Goal: Task Accomplishment & Management: Manage account settings

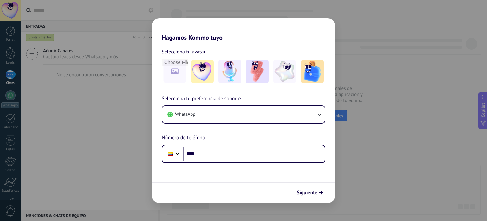
click at [207, 163] on form "Selecciona tu avatar Selecciona tu preferencia de soporte WhatsApp Número de te…" at bounding box center [244, 121] width 184 height 161
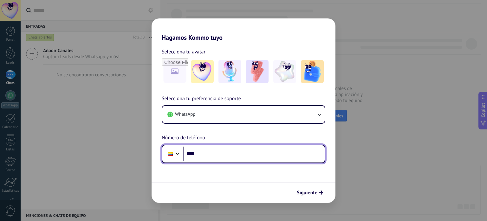
click at [204, 147] on input "****" at bounding box center [254, 153] width 142 height 15
type input "**********"
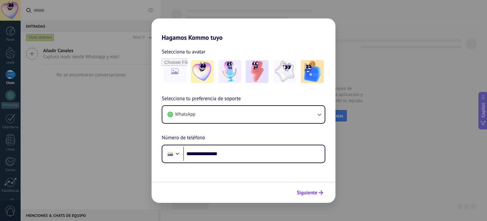
click at [308, 191] on span "Siguiente" at bounding box center [307, 192] width 21 height 4
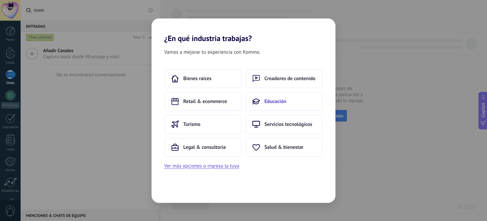
click at [280, 105] on button "Educación" at bounding box center [284, 101] width 77 height 19
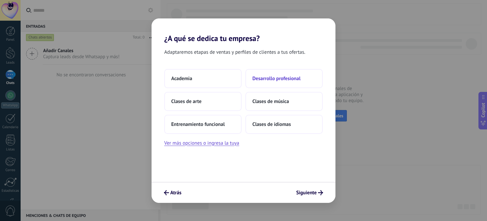
click at [291, 79] on span "Desarrollo profesional" at bounding box center [277, 78] width 48 height 6
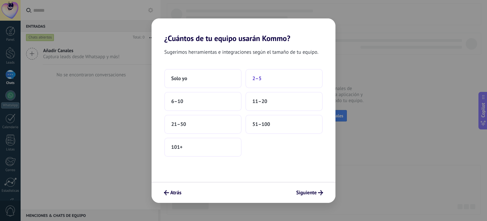
click at [279, 74] on button "2–5" at bounding box center [284, 78] width 77 height 19
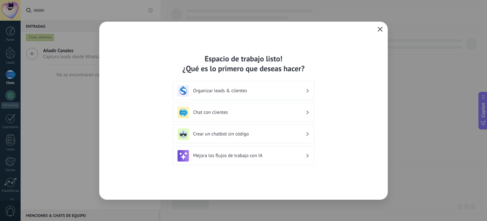
click at [378, 30] on icon "button" at bounding box center [380, 29] width 5 height 5
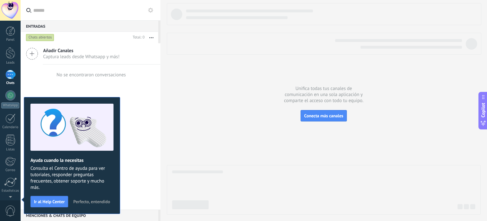
click at [97, 200] on span "Perfecto, entendido" at bounding box center [91, 201] width 37 height 4
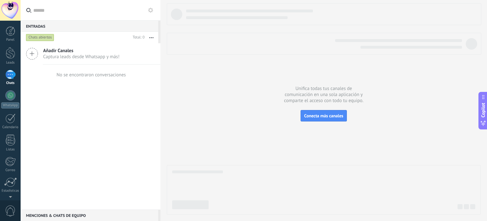
click at [9, 10] on div at bounding box center [10, 10] width 21 height 21
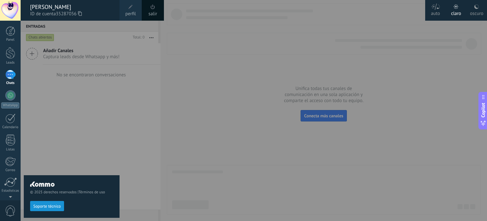
click at [181, 64] on div at bounding box center [264, 110] width 487 height 221
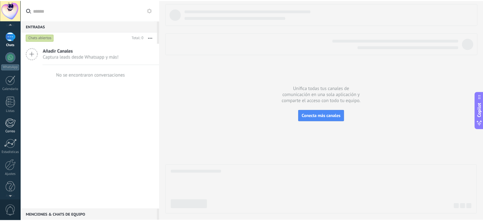
scroll to position [43, 0]
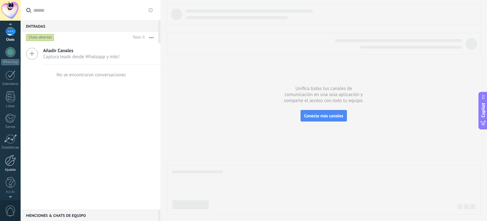
click at [5, 163] on div at bounding box center [10, 160] width 11 height 11
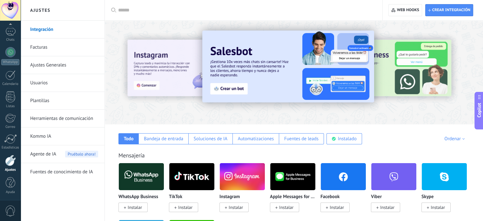
click at [51, 31] on link "Integración" at bounding box center [64, 30] width 68 height 18
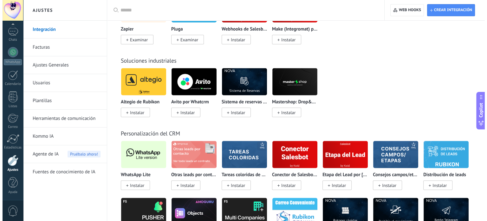
scroll to position [1237, 0]
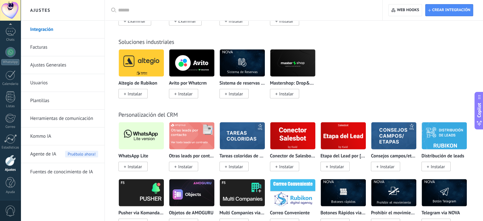
click at [141, 139] on img at bounding box center [141, 135] width 45 height 31
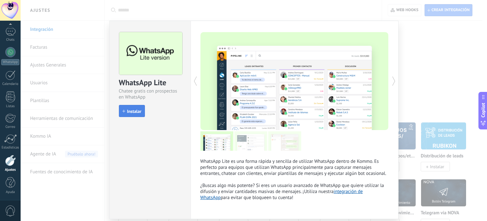
click at [133, 114] on button "Instalar" at bounding box center [132, 111] width 26 height 12
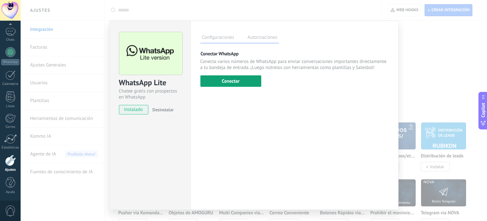
click at [234, 75] on button "Conectar" at bounding box center [231, 80] width 61 height 11
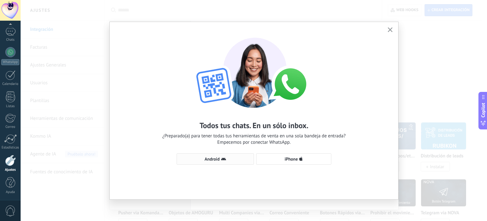
click at [226, 160] on span "Android" at bounding box center [215, 158] width 70 height 5
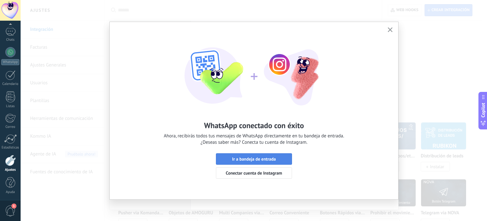
click at [270, 160] on span "Ir a bandeja de entrada" at bounding box center [254, 158] width 44 height 4
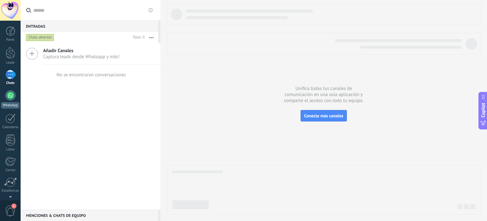
click at [10, 94] on div at bounding box center [10, 95] width 10 height 10
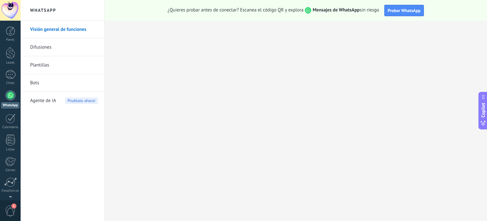
click at [9, 95] on div at bounding box center [10, 95] width 10 height 10
click at [12, 31] on div at bounding box center [11, 31] width 10 height 10
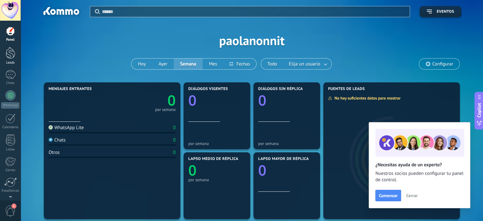
click at [12, 58] on div at bounding box center [11, 53] width 10 height 12
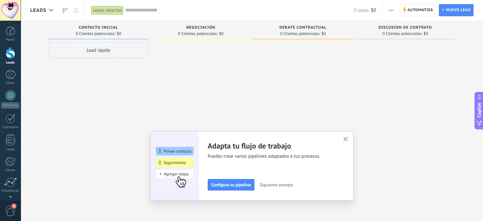
click at [349, 136] on button "button" at bounding box center [345, 139] width 8 height 9
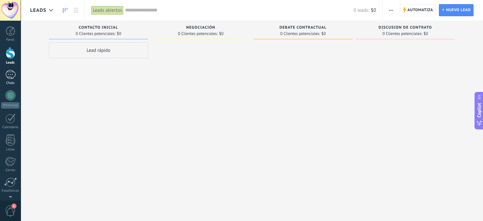
click at [12, 73] on div at bounding box center [10, 74] width 10 height 9
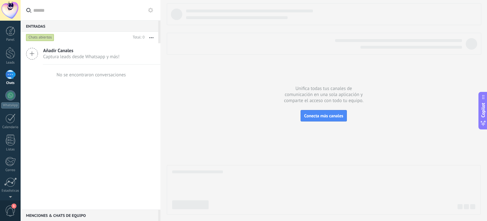
click at [72, 56] on span "Captura leads desde Whatsapp y más!" at bounding box center [81, 57] width 76 height 6
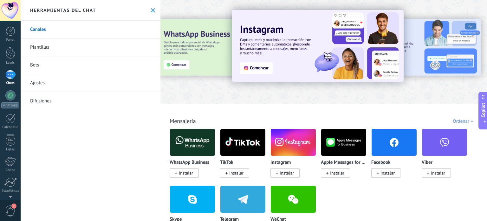
click at [151, 10] on use at bounding box center [153, 10] width 4 height 4
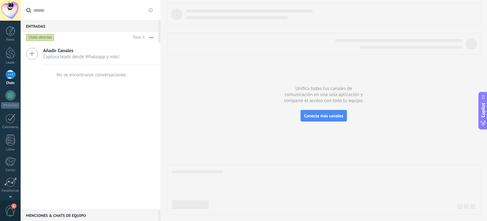
scroll to position [8, 0]
click at [10, 208] on span "1" at bounding box center [10, 210] width 11 height 11
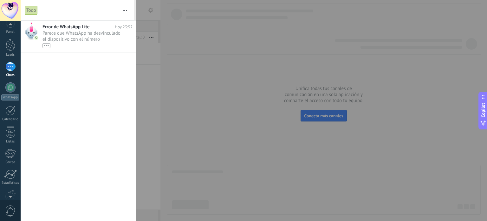
scroll to position [0, 0]
click at [76, 43] on div "•••" at bounding box center [82, 45] width 78 height 5
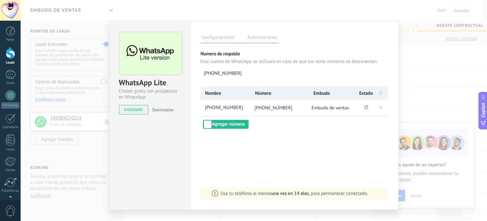
click at [70, 128] on div "WhatsApp Lite Chatee gratis con prospectos en WhatsApp instalado Desinstalar Co…" at bounding box center [254, 110] width 467 height 221
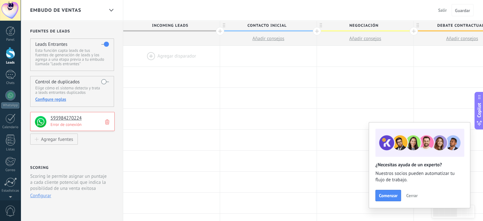
click at [65, 116] on h4 "593984270224" at bounding box center [79, 118] width 59 height 6
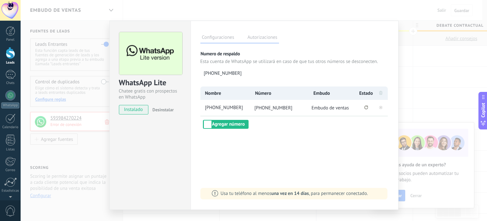
click at [261, 34] on label "Autorizaciones" at bounding box center [262, 38] width 33 height 9
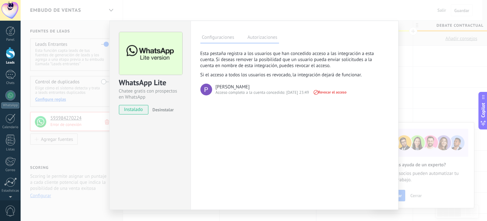
click at [213, 36] on label "Configuraciones" at bounding box center [219, 38] width 36 height 9
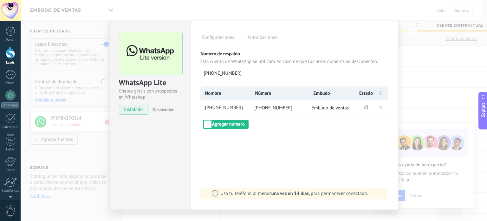
click at [80, 120] on div "WhatsApp Lite Chatee gratis con prospectos en WhatsApp instalado Desinstalar Co…" at bounding box center [254, 110] width 467 height 221
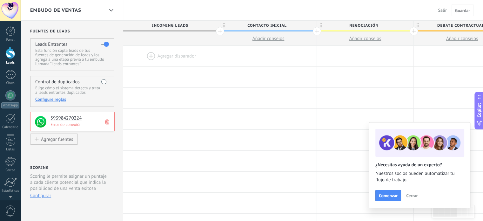
click at [77, 124] on p "Error de conexión" at bounding box center [80, 124] width 60 height 5
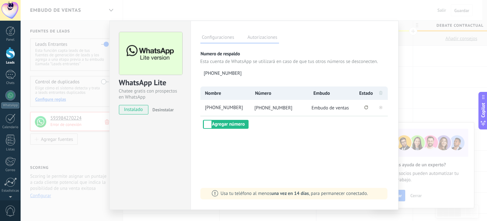
click at [133, 110] on span "instalado" at bounding box center [133, 110] width 29 height 10
click at [79, 157] on div "WhatsApp Lite Chatee gratis con prospectos en WhatsApp instalado Desinstalar Co…" at bounding box center [254, 110] width 467 height 221
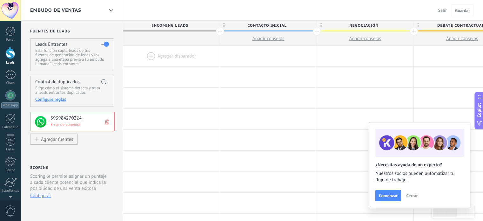
click at [413, 195] on span "Cerrar" at bounding box center [411, 195] width 11 height 4
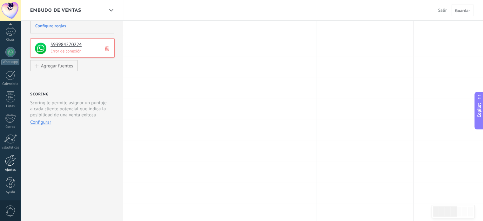
scroll to position [95, 0]
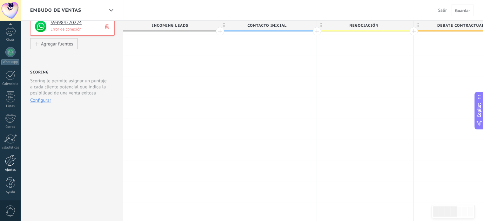
click at [8, 166] on link "Ajustes" at bounding box center [10, 163] width 21 height 17
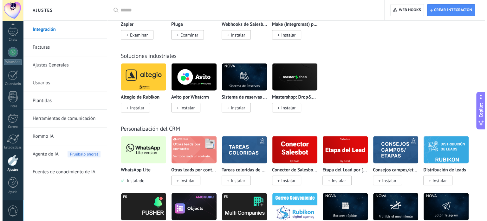
scroll to position [1237, 0]
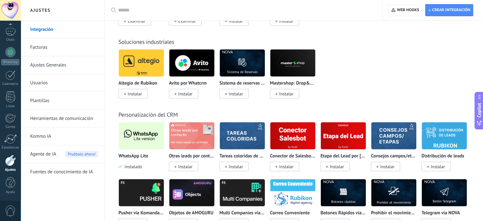
click at [137, 142] on img at bounding box center [141, 135] width 45 height 31
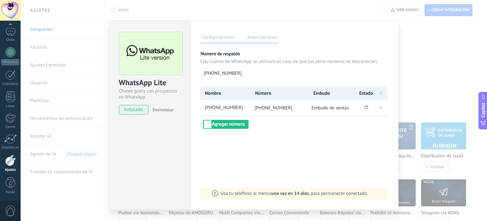
click at [164, 107] on span "Desinstalar" at bounding box center [163, 110] width 21 height 6
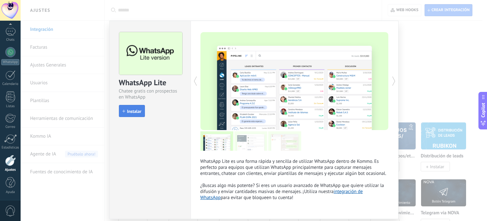
click at [131, 110] on span "Instalar" at bounding box center [134, 111] width 14 height 4
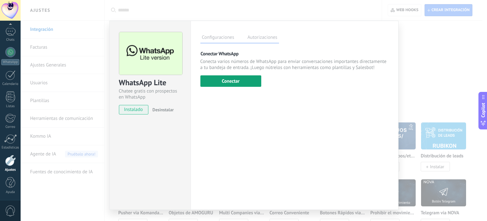
click at [230, 77] on button "Conectar" at bounding box center [231, 80] width 61 height 11
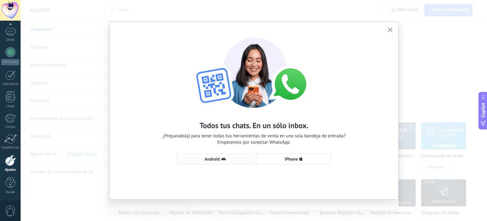
click at [223, 159] on use "button" at bounding box center [223, 158] width 5 height 3
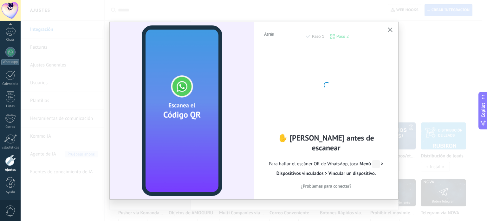
click at [360, 104] on div at bounding box center [327, 84] width 70 height 70
click at [334, 183] on span "¿Problemas para conectar?" at bounding box center [326, 185] width 51 height 4
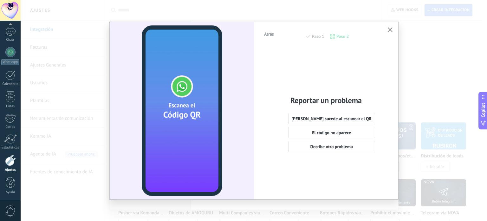
click at [390, 29] on use "button" at bounding box center [390, 29] width 5 height 5
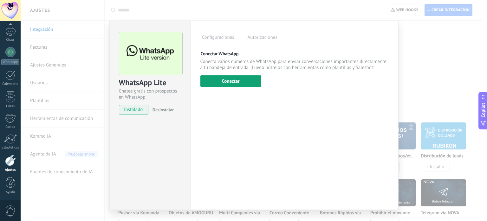
click at [218, 76] on button "Conectar" at bounding box center [231, 80] width 61 height 11
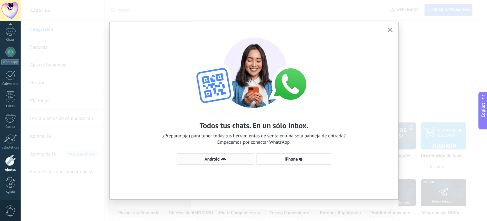
click at [208, 156] on span "Android" at bounding box center [212, 158] width 15 height 4
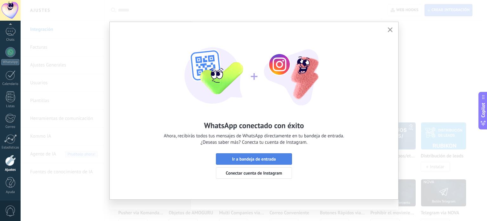
click at [241, 161] on span "Ir a bandeja de entrada" at bounding box center [254, 158] width 44 height 4
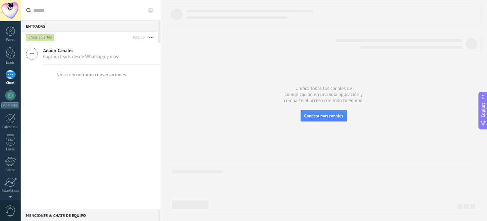
click at [66, 54] on span "Captura leads desde Whatsapp y más!" at bounding box center [81, 57] width 76 height 6
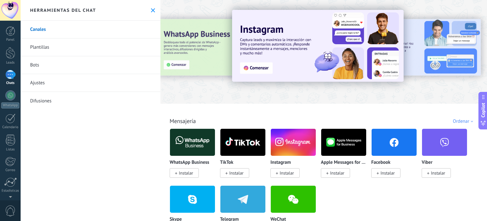
click at [8, 76] on div at bounding box center [10, 74] width 10 height 9
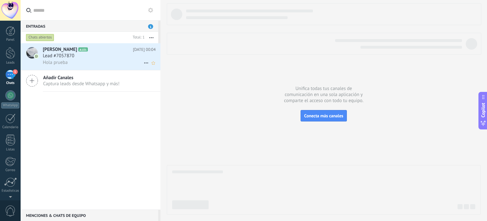
click at [66, 60] on span "Hola prueba" at bounding box center [55, 62] width 25 height 6
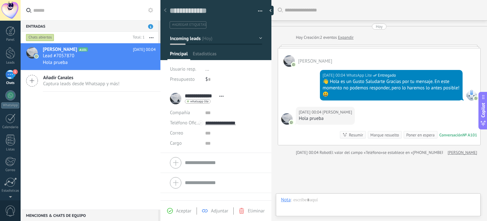
scroll to position [31, 0]
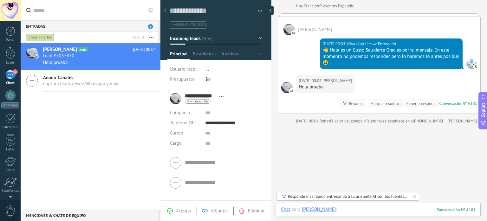
click at [389, 210] on div at bounding box center [378, 215] width 195 height 19
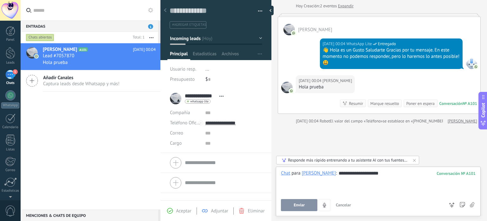
click at [292, 204] on button "Enviar" at bounding box center [299, 205] width 36 height 12
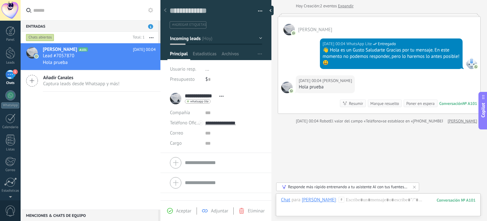
scroll to position [27, 0]
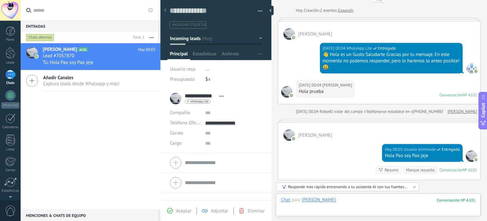
click at [350, 200] on div at bounding box center [378, 205] width 195 height 19
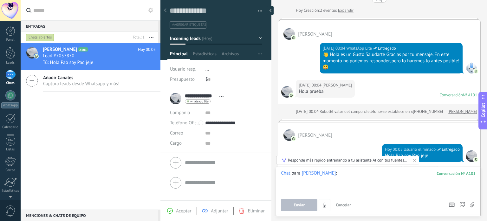
paste div
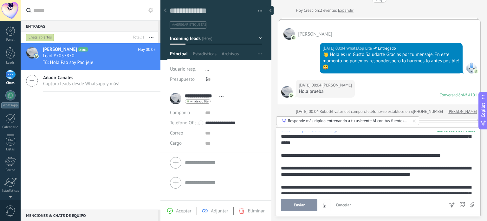
scroll to position [0, 0]
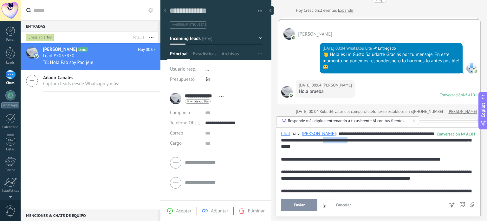
drag, startPoint x: 346, startPoint y: 141, endPoint x: 376, endPoint y: 140, distance: 30.2
click at [376, 140] on div "**********" at bounding box center [377, 200] width 193 height 140
click at [325, 165] on div at bounding box center [377, 165] width 193 height 6
drag, startPoint x: 341, startPoint y: 132, endPoint x: 324, endPoint y: 140, distance: 18.9
click at [324, 140] on div "**********" at bounding box center [377, 200] width 193 height 140
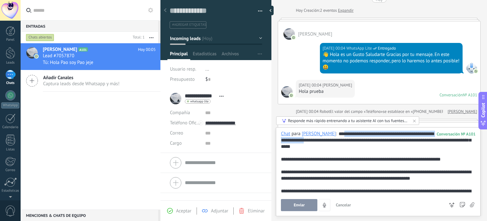
click at [301, 140] on div "**********" at bounding box center [377, 200] width 193 height 140
click at [304, 141] on div "**********" at bounding box center [377, 200] width 193 height 140
click at [349, 137] on div "**********" at bounding box center [377, 200] width 193 height 140
click at [349, 140] on div "**********" at bounding box center [377, 200] width 193 height 140
click at [308, 201] on button "Enviar" at bounding box center [299, 205] width 36 height 12
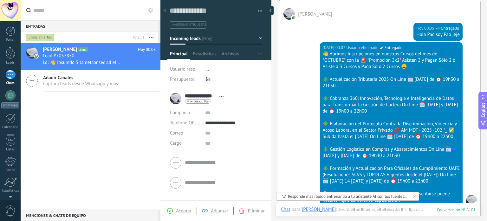
scroll to position [147, 0]
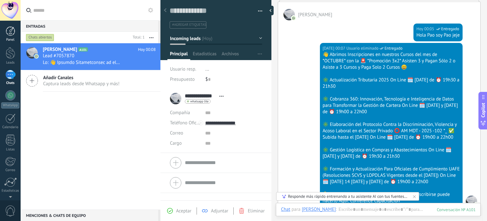
click at [11, 31] on div at bounding box center [11, 31] width 10 height 10
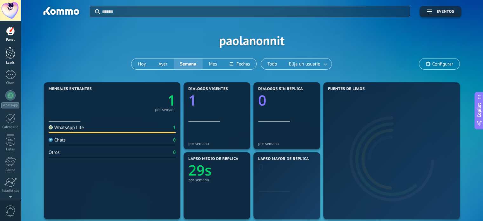
click at [12, 56] on div at bounding box center [11, 53] width 10 height 12
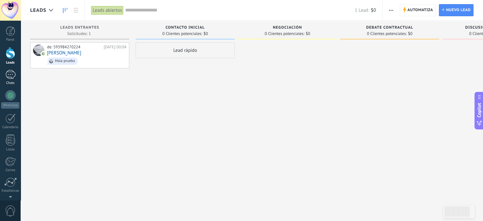
click at [12, 75] on div "1" at bounding box center [10, 74] width 10 height 9
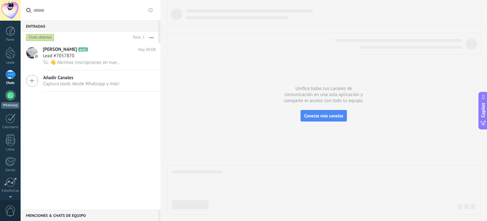
click at [8, 94] on div at bounding box center [10, 95] width 10 height 10
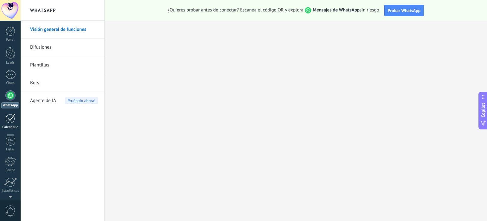
click at [11, 118] on div at bounding box center [10, 118] width 10 height 10
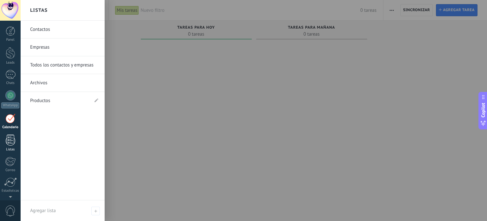
click at [9, 138] on div at bounding box center [11, 139] width 10 height 11
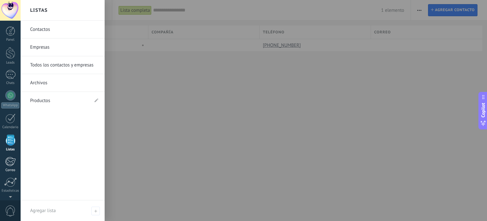
click at [14, 168] on div "Correo" at bounding box center [10, 170] width 18 height 4
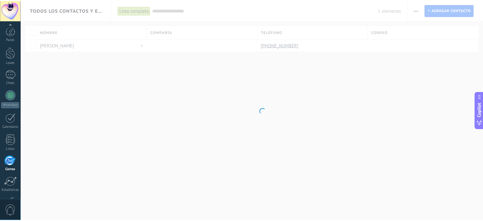
scroll to position [43, 0]
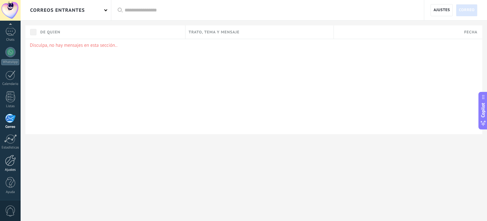
click at [12, 159] on div at bounding box center [10, 160] width 11 height 11
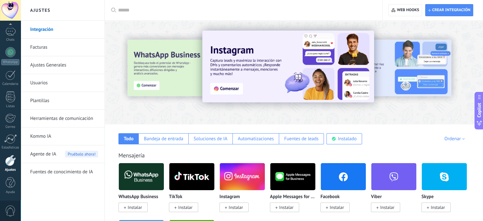
click at [47, 69] on link "Ajustes Generales" at bounding box center [64, 65] width 68 height 18
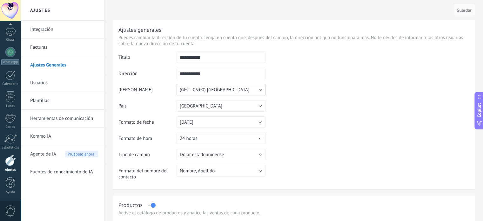
click at [213, 89] on span "(GMT -05:00) [GEOGRAPHIC_DATA]" at bounding box center [214, 90] width 69 height 6
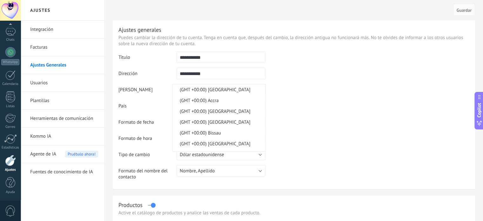
scroll to position [3846, 0]
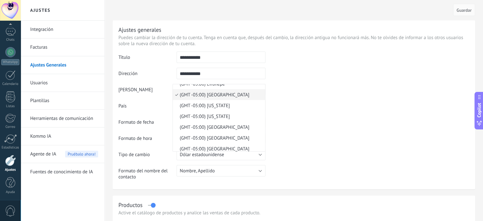
click at [214, 98] on span "(GMT -05:00) [GEOGRAPHIC_DATA]" at bounding box center [218, 95] width 90 height 6
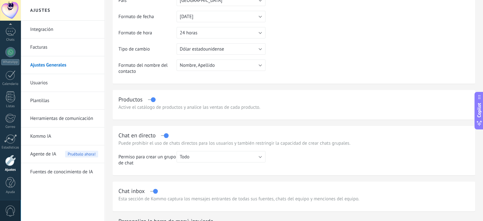
scroll to position [95, 0]
